Goal: Transaction & Acquisition: Obtain resource

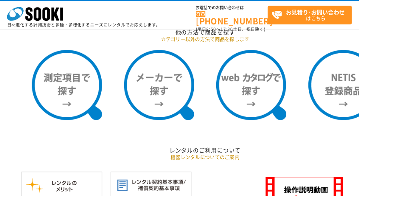
scroll to position [648, 0]
click at [187, 111] on img at bounding box center [182, 97] width 80 height 80
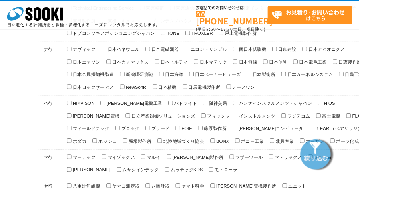
scroll to position [481, 0]
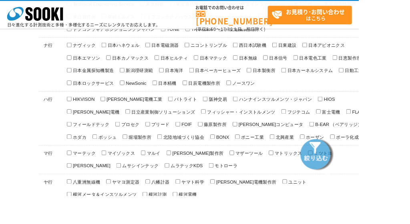
checkbox input "true"
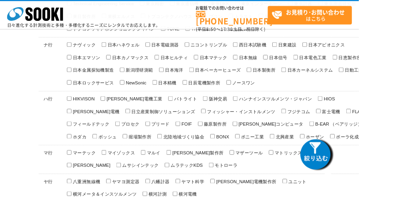
click at [382, 196] on img at bounding box center [362, 176] width 40 height 40
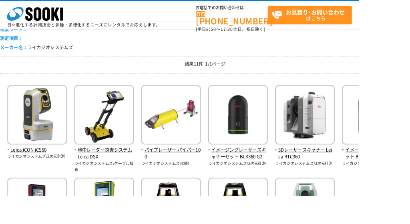
scroll to position [86, 0]
click at [33, 171] on span "Leica iCON iCS50" at bounding box center [42, 171] width 68 height 8
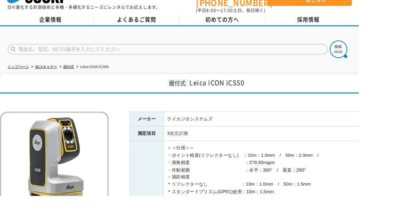
scroll to position [20, 0]
